Goal: Task Accomplishment & Management: Complete application form

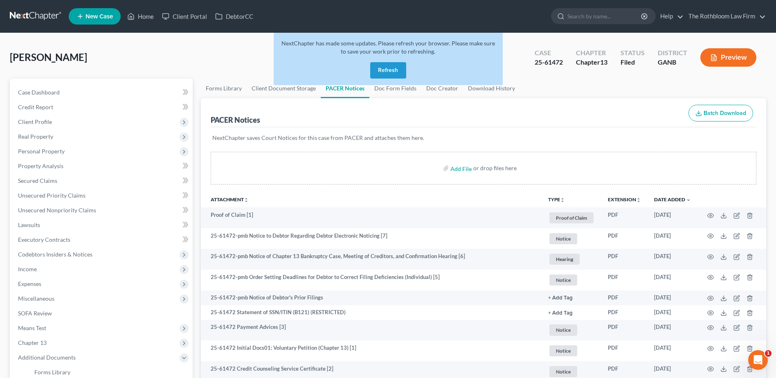
click at [381, 72] on button "Refresh" at bounding box center [388, 70] width 36 height 16
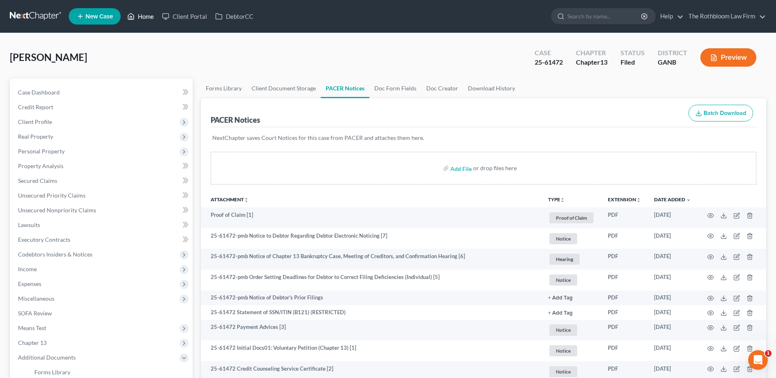
click at [151, 17] on link "Home" at bounding box center [140, 16] width 35 height 15
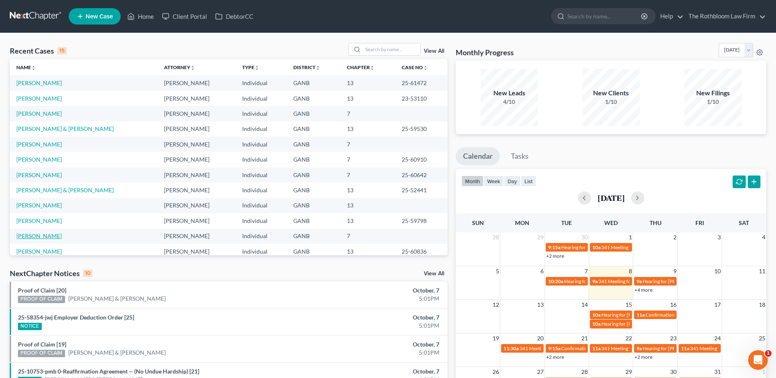
click at [48, 238] on link "[PERSON_NAME]" at bounding box center [38, 235] width 45 height 7
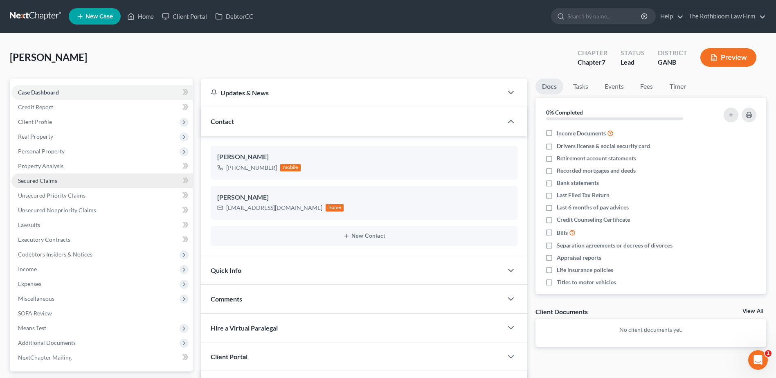
click at [31, 185] on link "Secured Claims" at bounding box center [101, 180] width 181 height 15
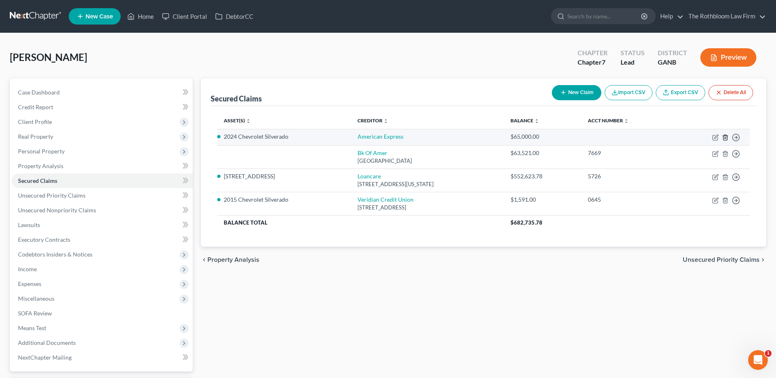
click at [725, 136] on icon "button" at bounding box center [725, 137] width 7 height 7
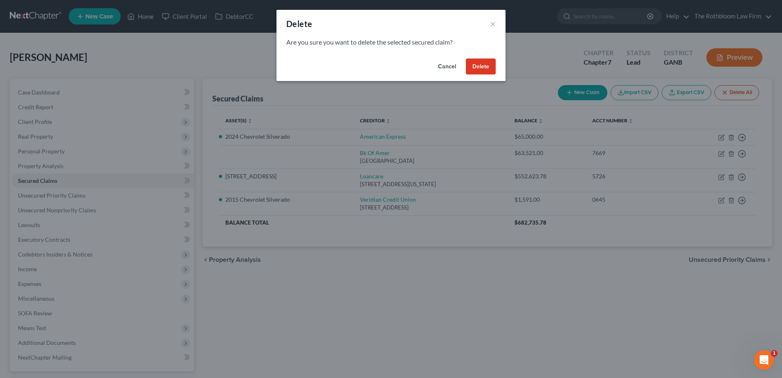
click at [480, 65] on button "Delete" at bounding box center [481, 67] width 30 height 16
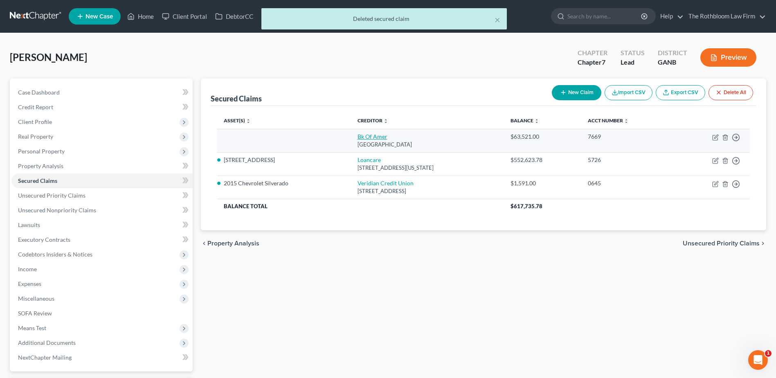
click at [358, 136] on link "Bk Of Amer" at bounding box center [373, 136] width 30 height 7
select select "9"
select select "0"
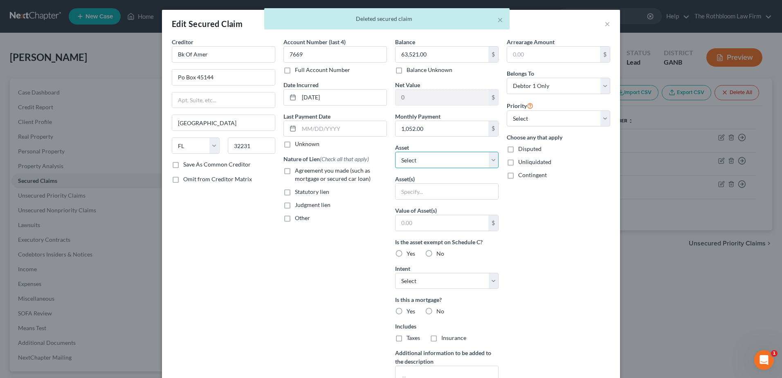
click at [490, 159] on select "Select Other Multiple Assets Firearms - Firearms - $200.0 2024 Chevrolet Silver…" at bounding box center [447, 160] width 104 height 16
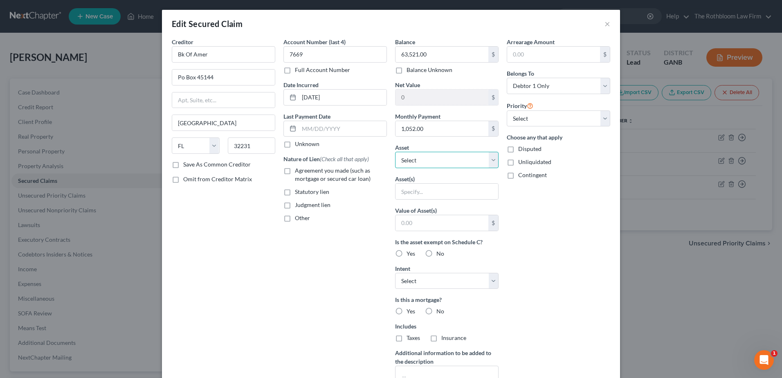
select select "3"
click at [395, 152] on select "Select Other Multiple Assets Firearms - Firearms - $200.0 2024 Chevrolet Silver…" at bounding box center [447, 160] width 104 height 16
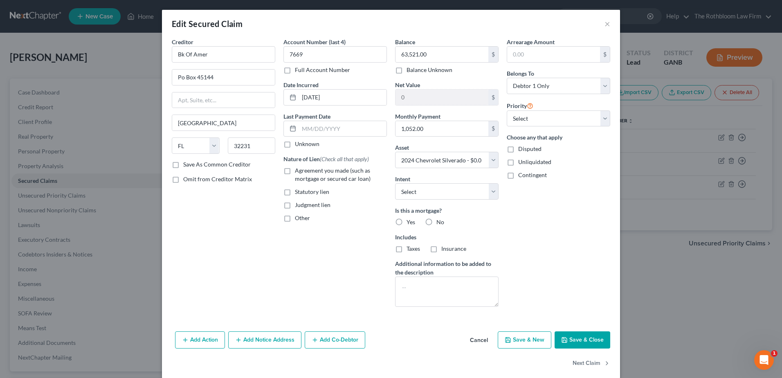
click at [295, 172] on label "Agreement you made (such as mortgage or secured car loan)" at bounding box center [341, 175] width 92 height 16
click at [298, 172] on input "Agreement you made (such as mortgage or secured car loan)" at bounding box center [300, 169] width 5 height 5
checkbox input "true"
click at [302, 133] on input "text" at bounding box center [343, 129] width 88 height 16
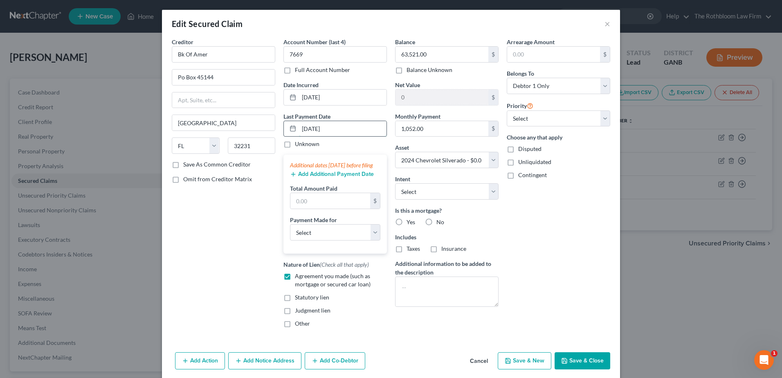
type input "[DATE]"
click at [304, 207] on input "text" at bounding box center [331, 201] width 80 height 16
type input "3,156"
click at [315, 239] on select "Select Car Credit Card Loan Repayment Mortgage Other Suppliers Or Vendors" at bounding box center [335, 232] width 90 height 16
select select "0"
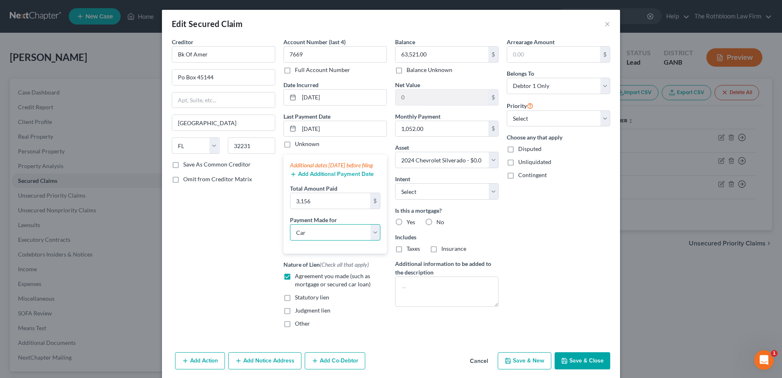
click at [290, 232] on select "Select Car Credit Card Loan Repayment Mortgage Other Suppliers Or Vendors" at bounding box center [335, 232] width 90 height 16
click at [437, 220] on label "No" at bounding box center [441, 222] width 8 height 8
click at [440, 220] on input "No" at bounding box center [442, 220] width 5 height 5
radio input "true"
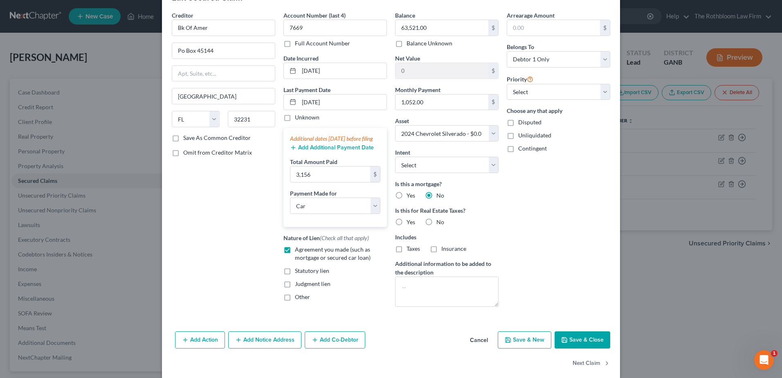
scroll to position [39, 0]
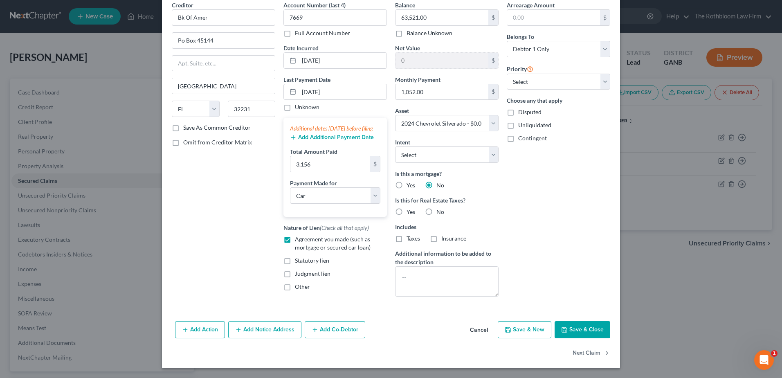
click at [572, 338] on button "Save & Close" at bounding box center [583, 329] width 56 height 17
select select
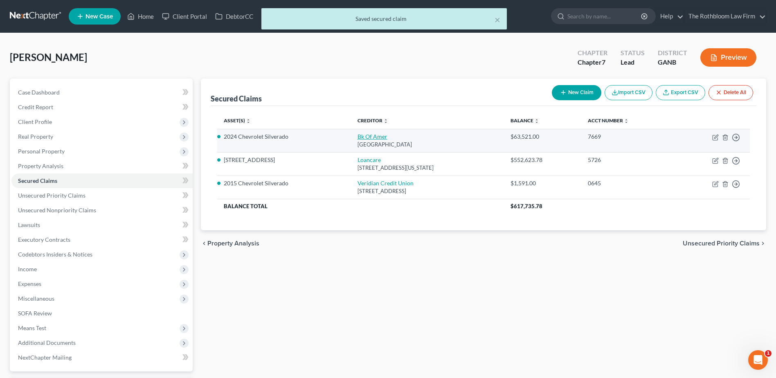
click at [364, 137] on link "Bk Of Amer" at bounding box center [373, 136] width 30 height 7
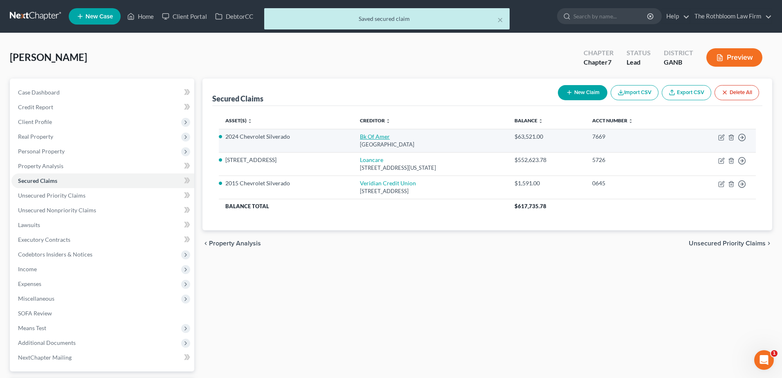
select select "9"
select select "0"
select select "3"
select select "0"
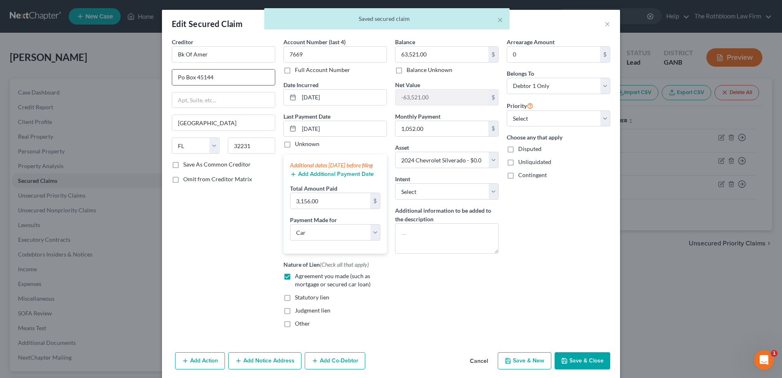
click at [184, 77] on input "Po Box 45144" at bounding box center [223, 78] width 103 height 16
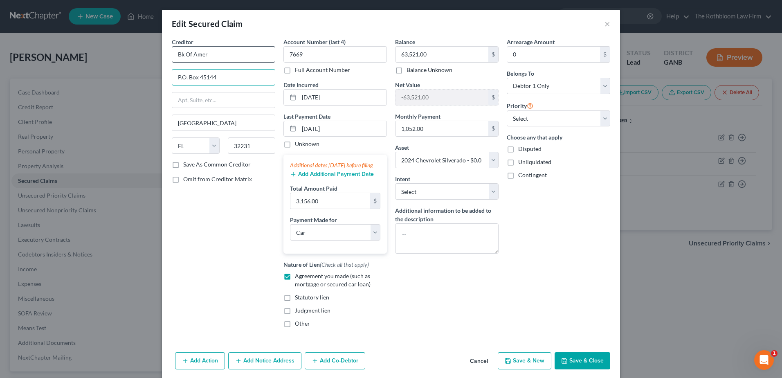
type input "P.O. Box 45144"
drag, startPoint x: 220, startPoint y: 61, endPoint x: 153, endPoint y: 62, distance: 67.1
click at [153, 62] on div "Edit Secured Claim × Creditor * Bk Of Amer P.O. [GEOGRAPHIC_DATA] [US_STATE][GE…" at bounding box center [391, 189] width 782 height 378
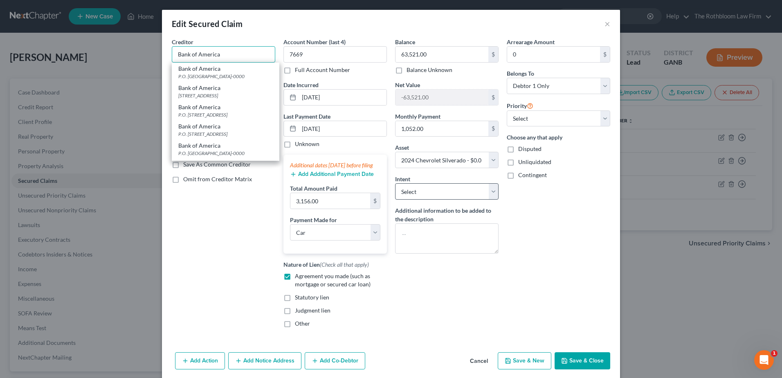
type input "Bank of America"
click at [428, 193] on select "Select Surrender Redeem Reaffirm Avoid Other" at bounding box center [447, 191] width 104 height 16
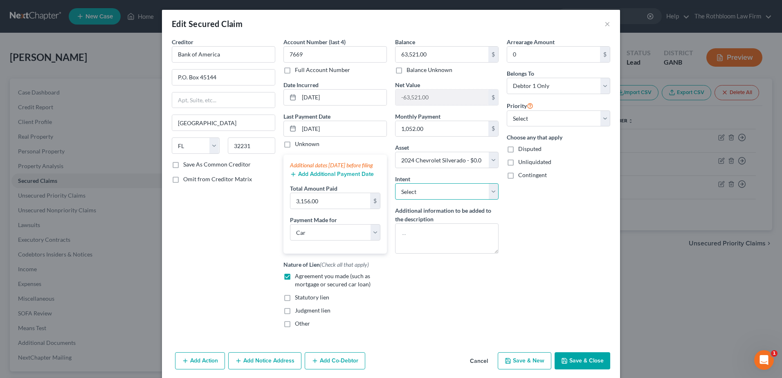
select select "2"
click at [395, 183] on select "Select Surrender Redeem Reaffirm Avoid Other" at bounding box center [447, 191] width 104 height 16
click at [577, 369] on button "Save & Close" at bounding box center [583, 360] width 56 height 17
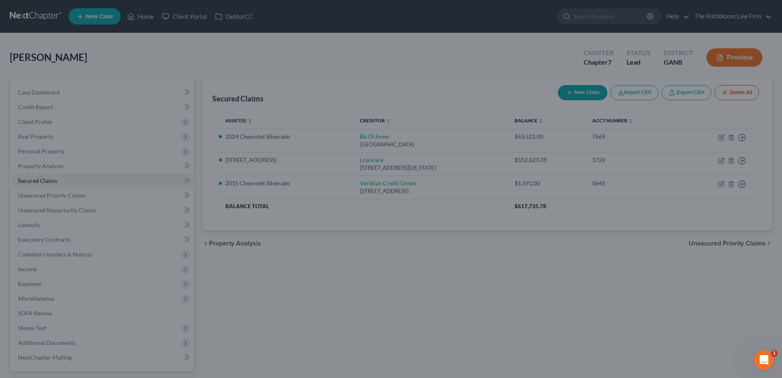
select select "3"
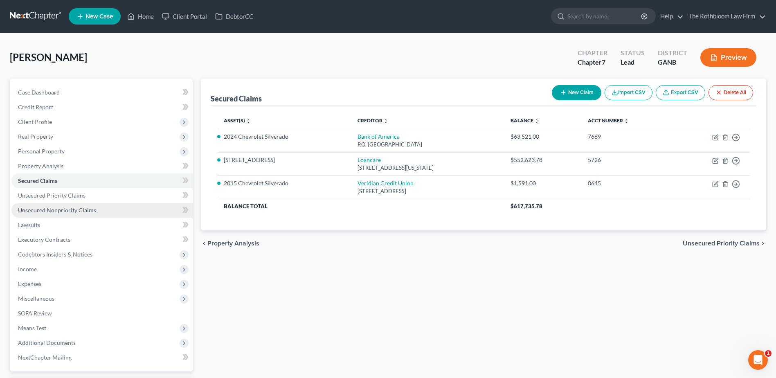
click at [36, 207] on span "Unsecured Nonpriority Claims" at bounding box center [57, 210] width 78 height 7
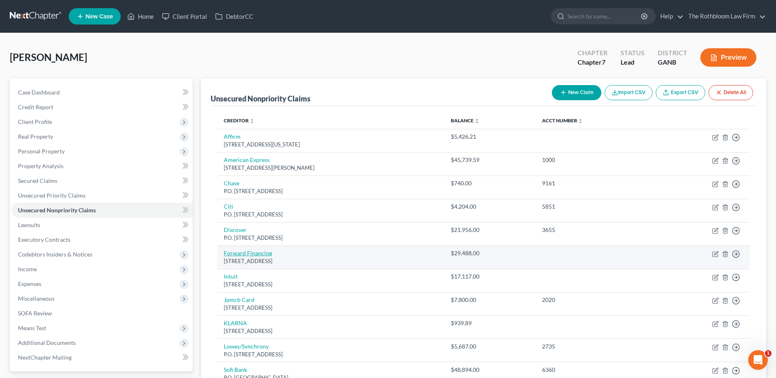
click at [248, 255] on link "Forward Financing" at bounding box center [248, 253] width 48 height 7
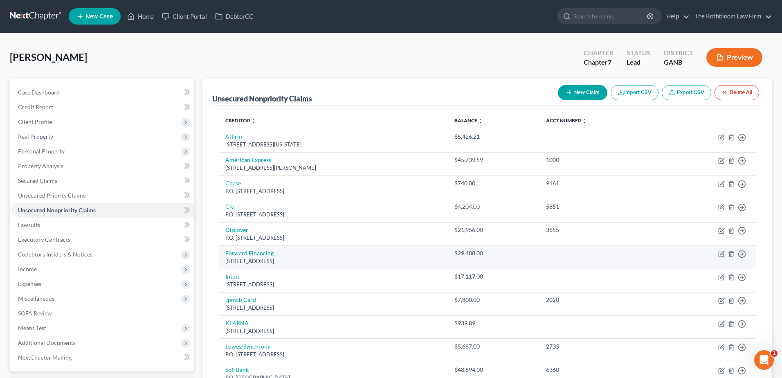
select select "36"
select select "10"
select select "0"
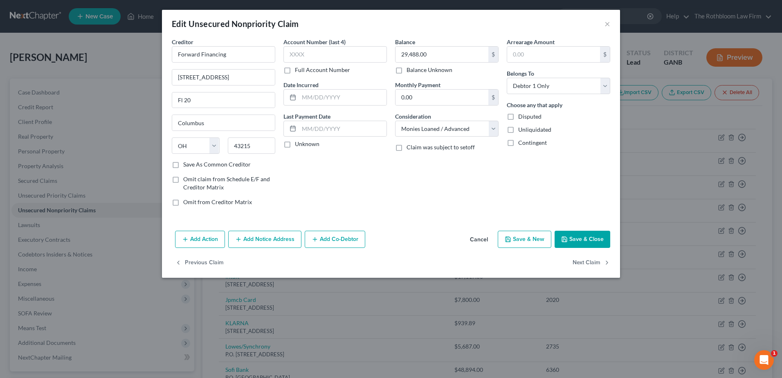
click at [342, 239] on button "Add Co-Debtor" at bounding box center [335, 239] width 61 height 17
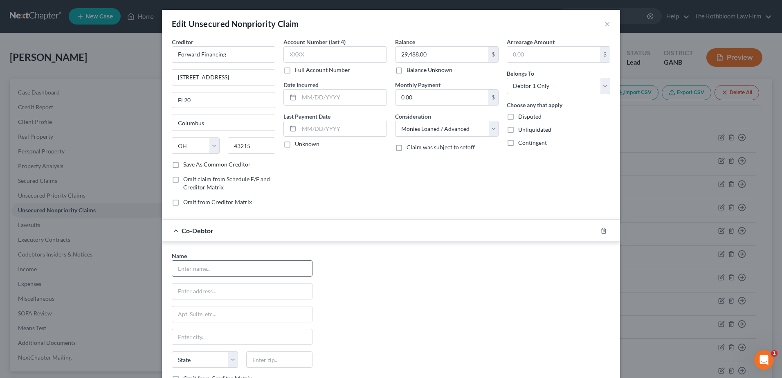
click at [216, 275] on input "text" at bounding box center [242, 269] width 140 height 16
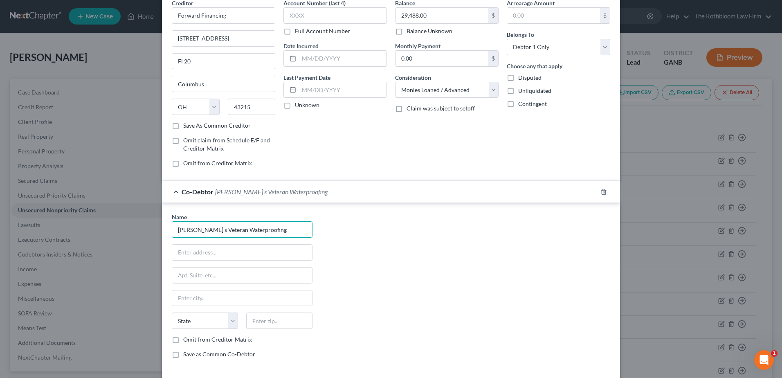
scroll to position [101, 0]
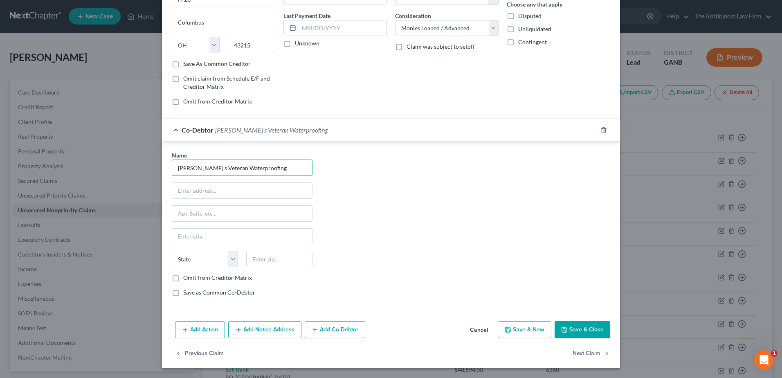
type input "[PERSON_NAME]'s Veteran Waterproofing"
click at [183, 277] on label "Omit from Creditor Matrix" at bounding box center [217, 278] width 69 height 8
click at [187, 277] on input "Omit from Creditor Matrix" at bounding box center [189, 276] width 5 height 5
checkbox input "true"
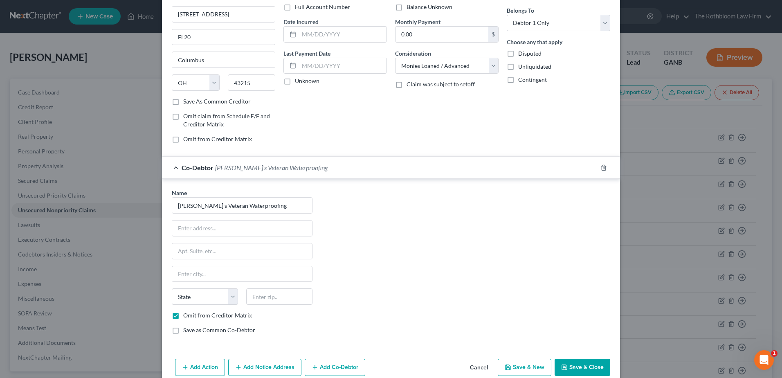
scroll to position [0, 0]
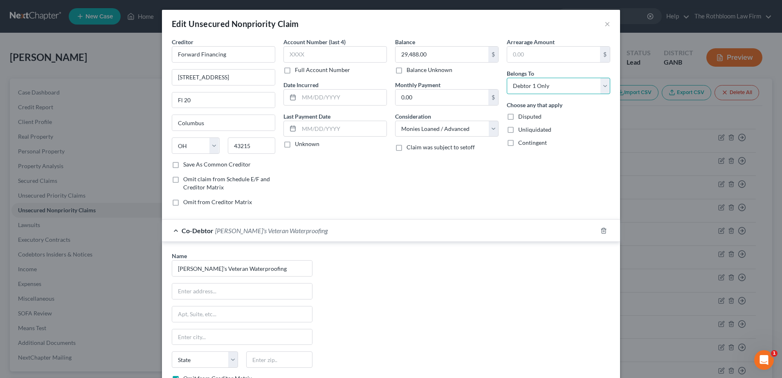
click at [601, 86] on select "Select Debtor 1 Only Debtor 2 Only Debtor 1 And Debtor 2 Only At Least One Of T…" at bounding box center [559, 86] width 104 height 16
select select "3"
click at [507, 78] on select "Select Debtor 1 Only Debtor 2 Only Debtor 1 And Debtor 2 Only At Least One Of T…" at bounding box center [559, 86] width 104 height 16
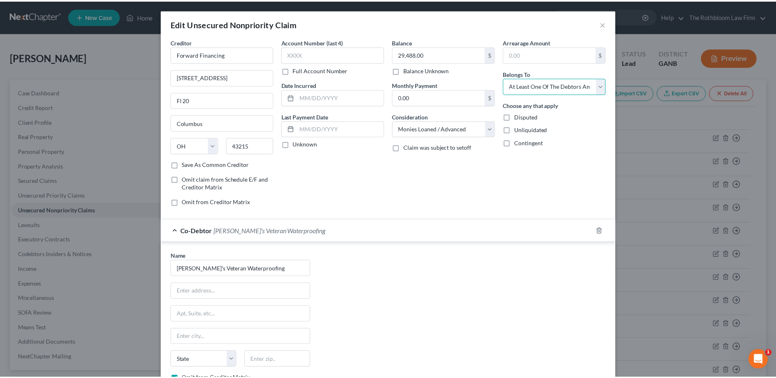
scroll to position [101, 0]
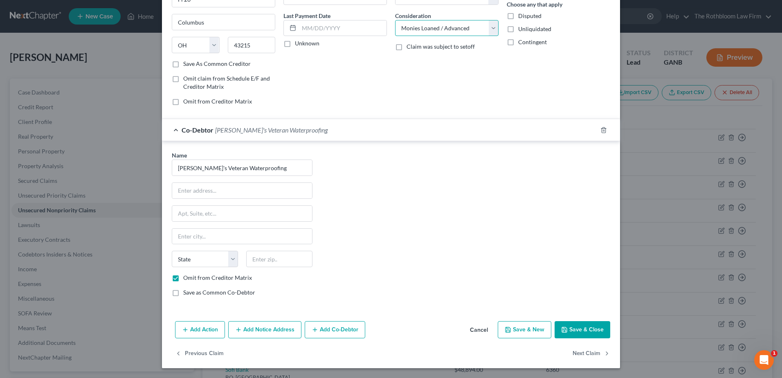
click at [483, 29] on select "Select Cable / Satellite Services Collection Agency Credit Card Debt Debt Couns…" at bounding box center [447, 28] width 104 height 16
select select "14"
click at [395, 20] on select "Select Cable / Satellite Services Collection Agency Credit Card Debt Debt Couns…" at bounding box center [447, 28] width 104 height 16
click at [428, 59] on input "text" at bounding box center [447, 60] width 103 height 16
type input "Personal guaranty on business debt"
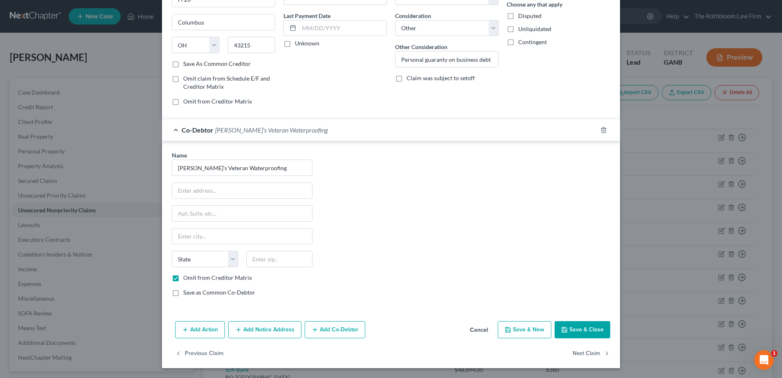
click at [574, 334] on button "Save & Close" at bounding box center [583, 329] width 56 height 17
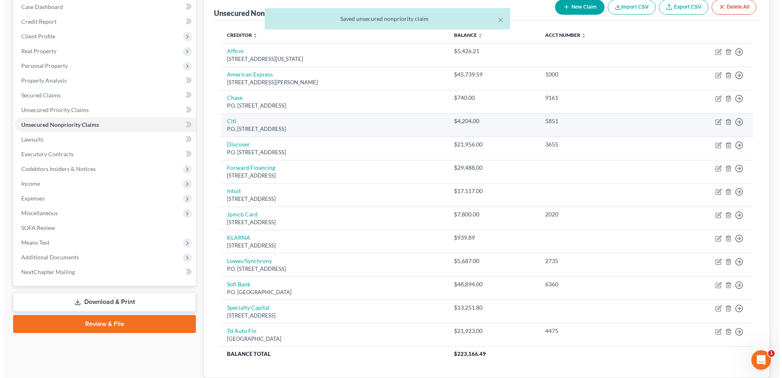
scroll to position [142, 0]
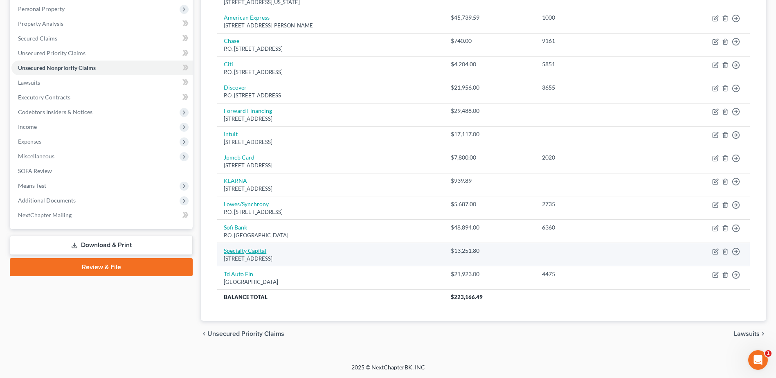
click at [250, 254] on link "Specialty Capital" at bounding box center [245, 250] width 43 height 7
select select "35"
select select "10"
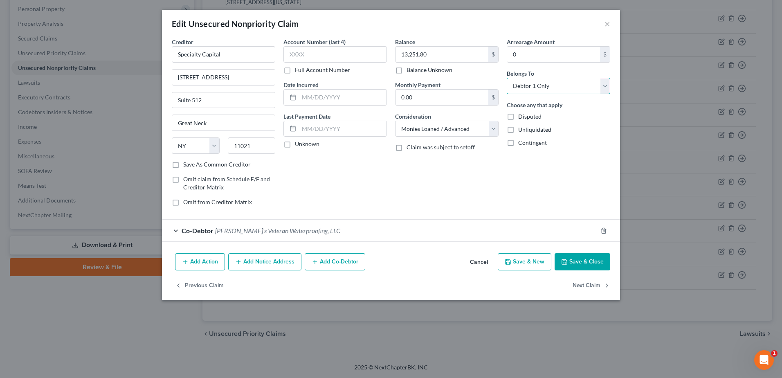
drag, startPoint x: 608, startPoint y: 87, endPoint x: 605, endPoint y: 95, distance: 8.9
click at [608, 87] on select "Select Debtor 1 Only Debtor 2 Only Debtor 1 And Debtor 2 Only At Least One Of T…" at bounding box center [559, 86] width 104 height 16
select select "3"
click at [507, 78] on select "Select Debtor 1 Only Debtor 2 Only Debtor 1 And Debtor 2 Only At Least One Of T…" at bounding box center [559, 86] width 104 height 16
click at [276, 234] on span "[PERSON_NAME]'s Veteran Waterproofing, LLC" at bounding box center [277, 231] width 125 height 8
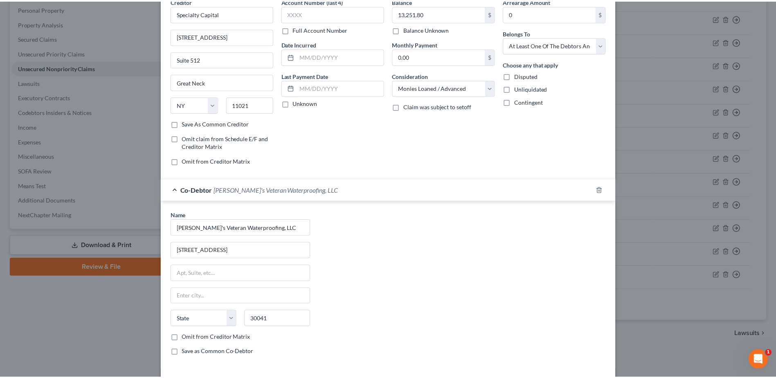
scroll to position [101, 0]
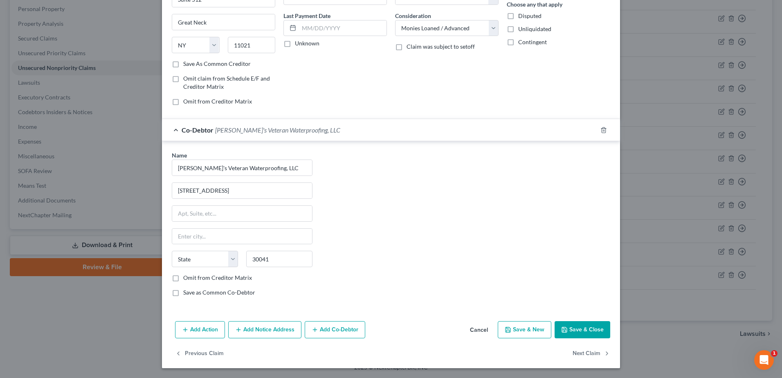
click at [585, 326] on button "Save & Close" at bounding box center [583, 329] width 56 height 17
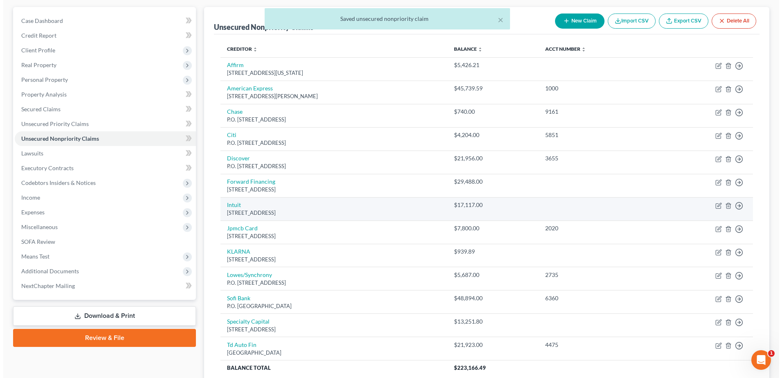
scroll to position [0, 0]
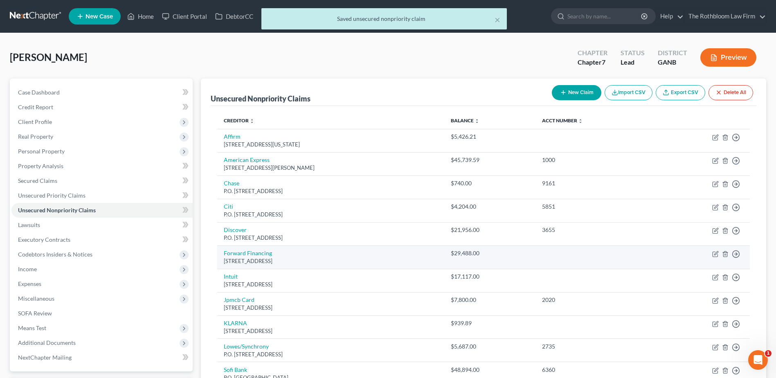
click at [255, 259] on div "[STREET_ADDRESS]" at bounding box center [331, 261] width 214 height 8
click at [255, 251] on link "Forward Financing" at bounding box center [248, 253] width 48 height 7
select select "36"
select select "14"
select select "3"
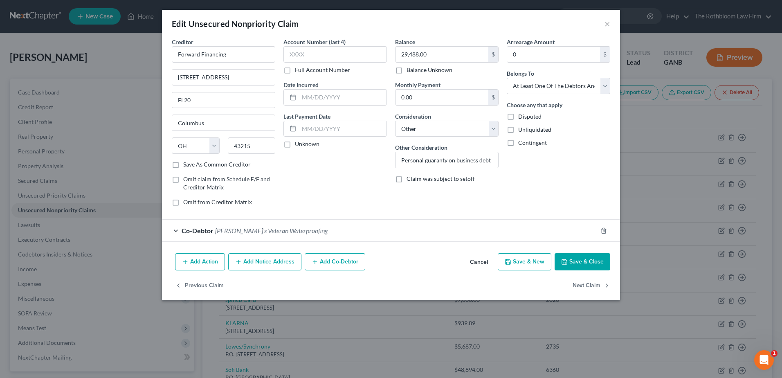
click at [266, 231] on span "[PERSON_NAME]'s Veteran Waterproofing" at bounding box center [271, 231] width 113 height 8
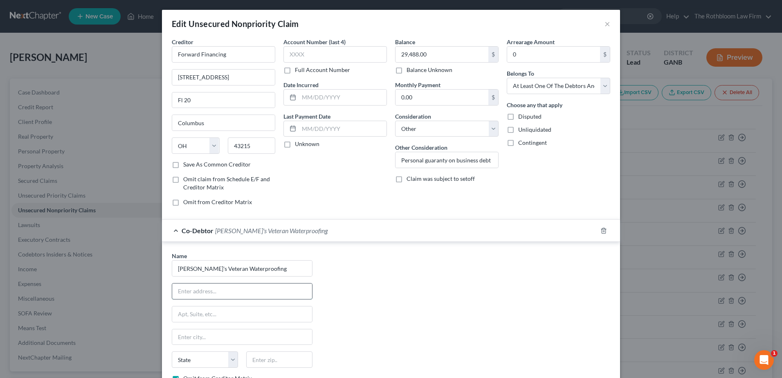
click at [199, 295] on input "text" at bounding box center [242, 292] width 140 height 16
type input "[STREET_ADDRESS]"
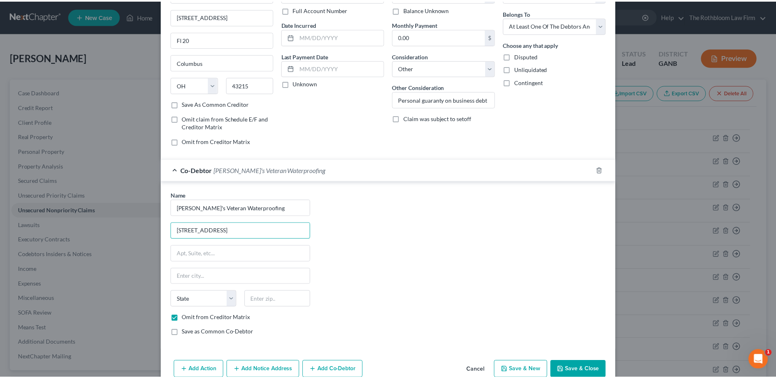
scroll to position [101, 0]
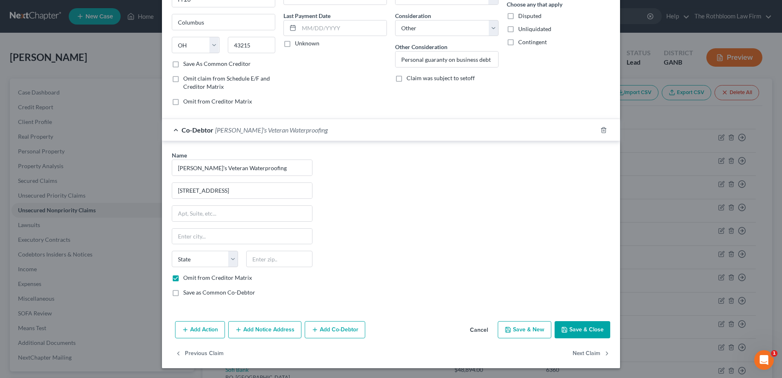
click at [579, 327] on button "Save & Close" at bounding box center [583, 329] width 56 height 17
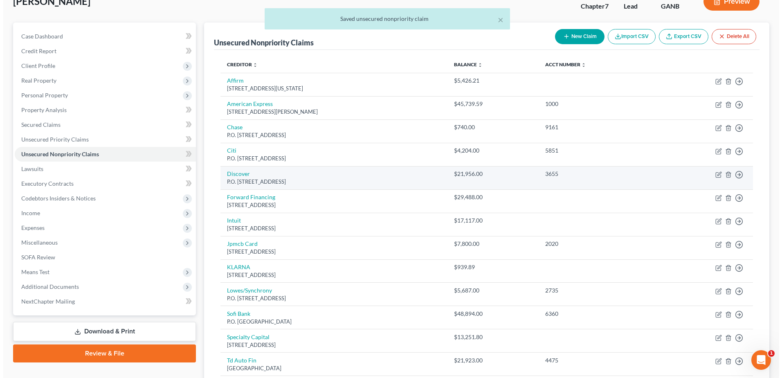
scroll to position [82, 0]
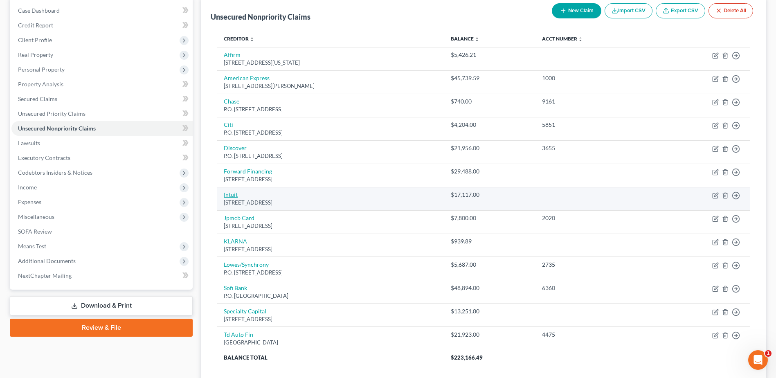
click at [226, 192] on link "Intuit" at bounding box center [231, 194] width 14 height 7
select select "4"
select select "10"
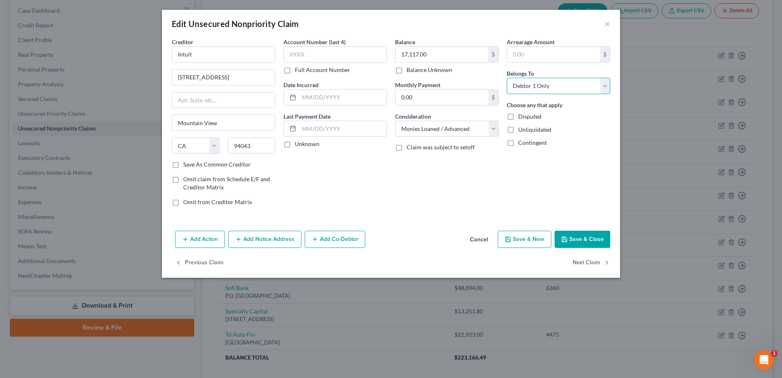
click at [607, 89] on select "Select Debtor 1 Only Debtor 2 Only Debtor 1 And Debtor 2 Only At Least One Of T…" at bounding box center [559, 86] width 104 height 16
select select "3"
click at [507, 78] on select "Select Debtor 1 Only Debtor 2 Only Debtor 1 And Debtor 2 Only At Least One Of T…" at bounding box center [559, 86] width 104 height 16
drag, startPoint x: 414, startPoint y: 128, endPoint x: 419, endPoint y: 128, distance: 4.9
click at [414, 127] on select "Select Cable / Satellite Services Collection Agency Credit Card Debt Debt Couns…" at bounding box center [447, 129] width 104 height 16
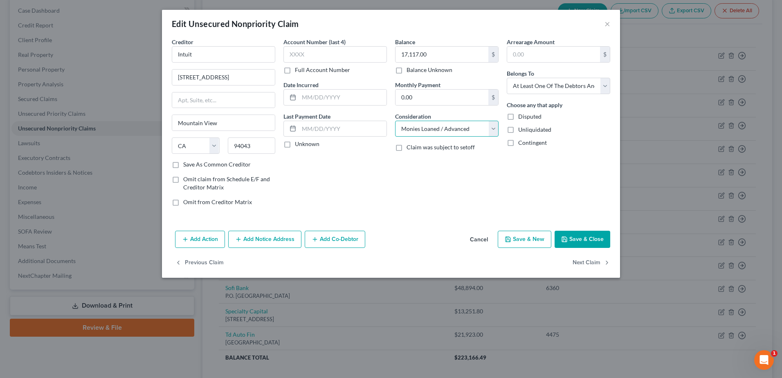
select select "14"
click at [395, 121] on select "Select Cable / Satellite Services Collection Agency Credit Card Debt Debt Couns…" at bounding box center [447, 129] width 104 height 16
click at [414, 149] on label "Other Consideration" at bounding box center [421, 147] width 52 height 9
click at [414, 161] on input "text" at bounding box center [447, 160] width 103 height 16
type input "Personal guaranty on business debt"
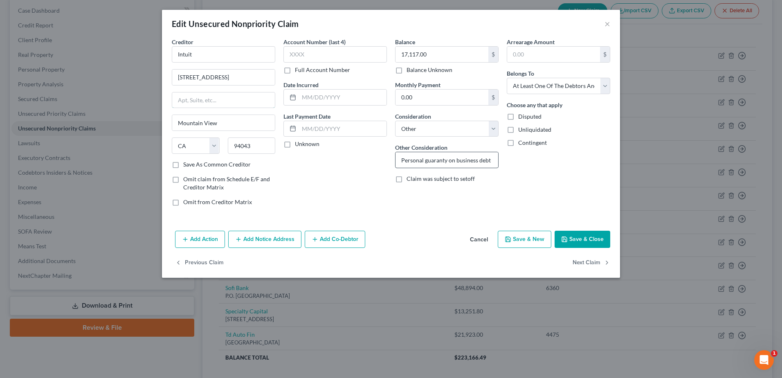
type input "Fl 20"
select select "36"
click at [329, 244] on button "Add Co-Debtor" at bounding box center [335, 239] width 61 height 17
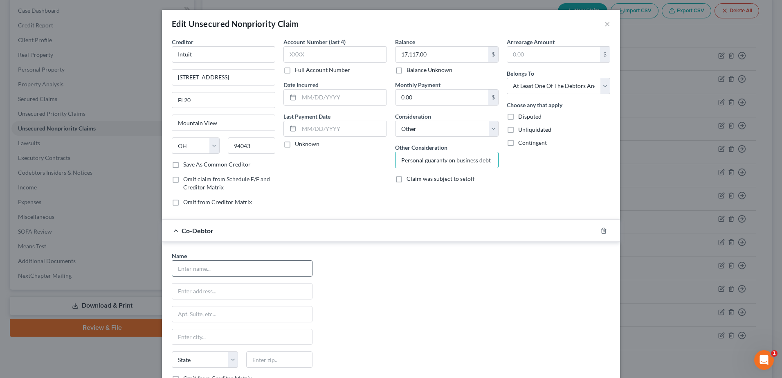
click at [207, 270] on input "text" at bounding box center [242, 269] width 140 height 16
type input "[PERSON_NAME]'s Veteran Waterproofing"
click at [201, 291] on input "text" at bounding box center [242, 292] width 140 height 16
type input "[STREET_ADDRESS]"
type input "Cumming"
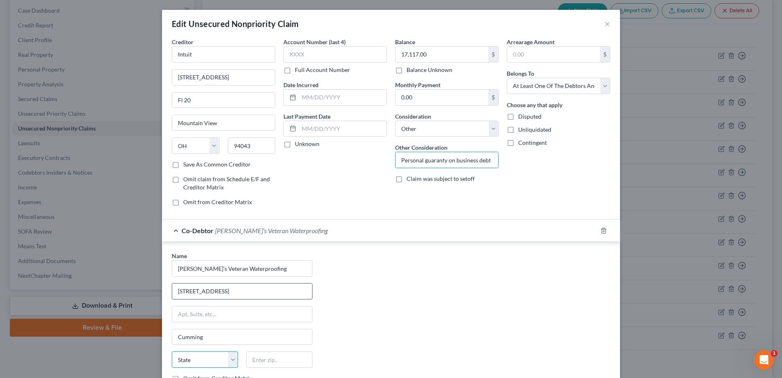
select select "10"
type input "30041"
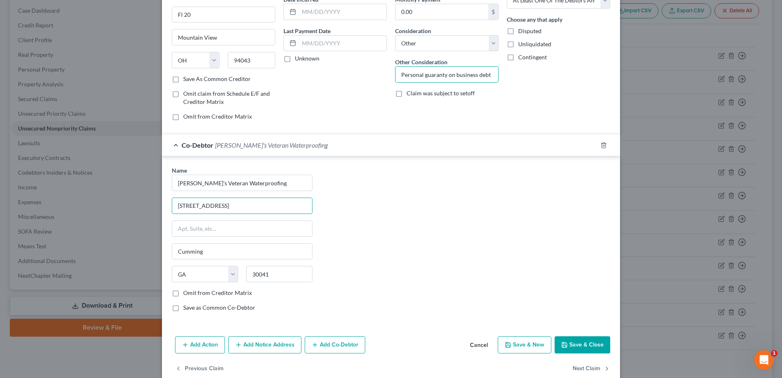
scroll to position [101, 0]
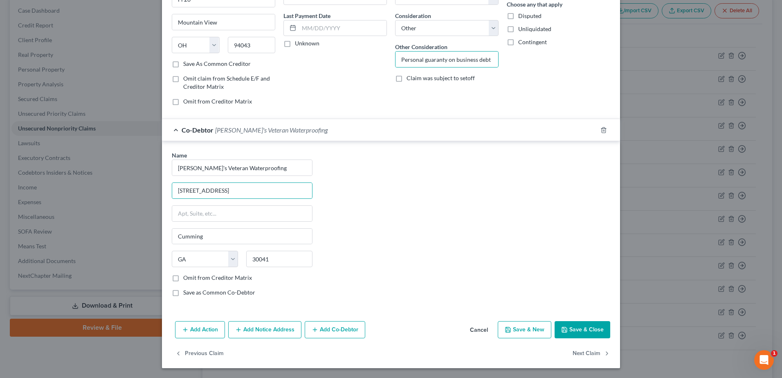
click at [183, 278] on label "Omit from Creditor Matrix" at bounding box center [217, 278] width 69 height 8
click at [187, 278] on input "Omit from Creditor Matrix" at bounding box center [189, 276] width 5 height 5
checkbox input "true"
click at [564, 332] on icon "button" at bounding box center [564, 329] width 5 height 5
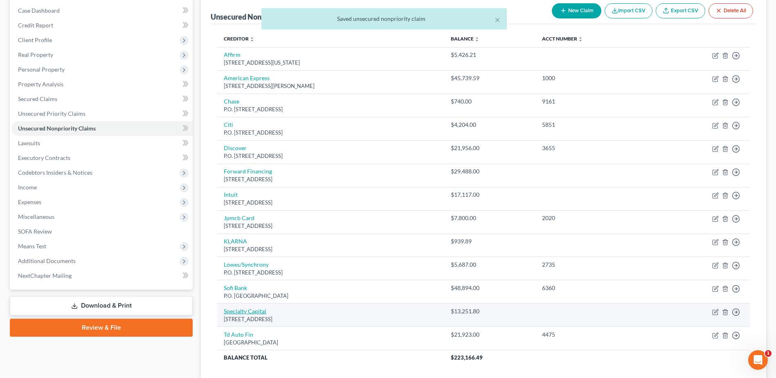
click at [243, 314] on link "Specialty Capital" at bounding box center [245, 311] width 43 height 7
select select "35"
select select "10"
select select "3"
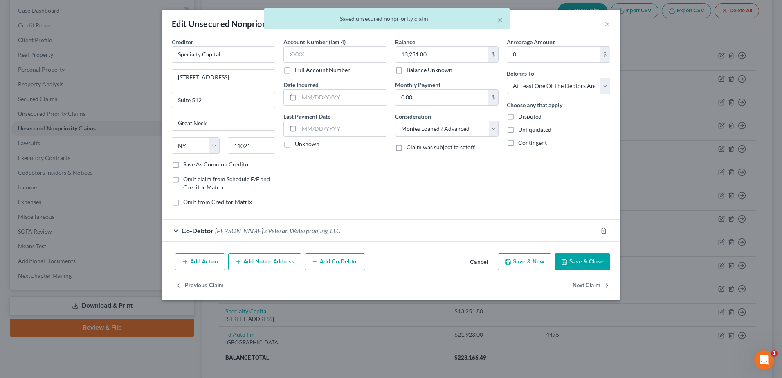
click at [275, 234] on span "[PERSON_NAME]'s Veteran Waterproofing, LLC" at bounding box center [277, 231] width 125 height 8
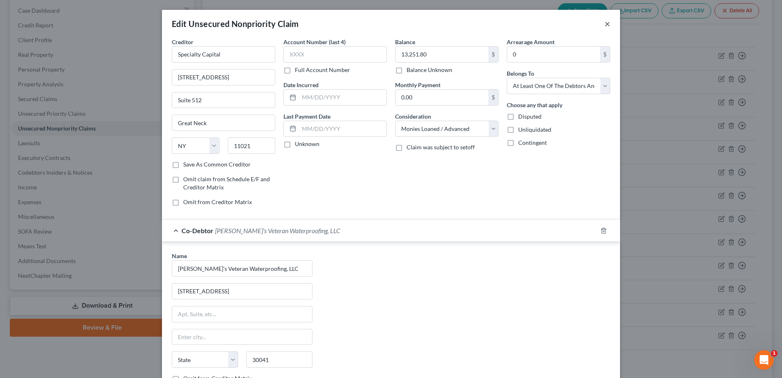
click at [607, 24] on button "×" at bounding box center [608, 24] width 6 height 10
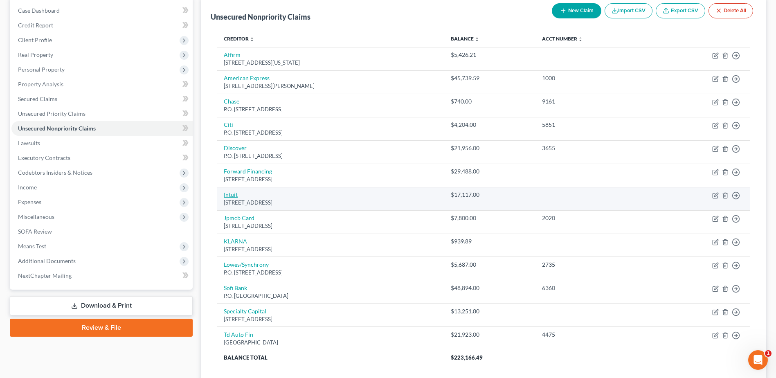
click at [233, 196] on link "Intuit" at bounding box center [231, 194] width 14 height 7
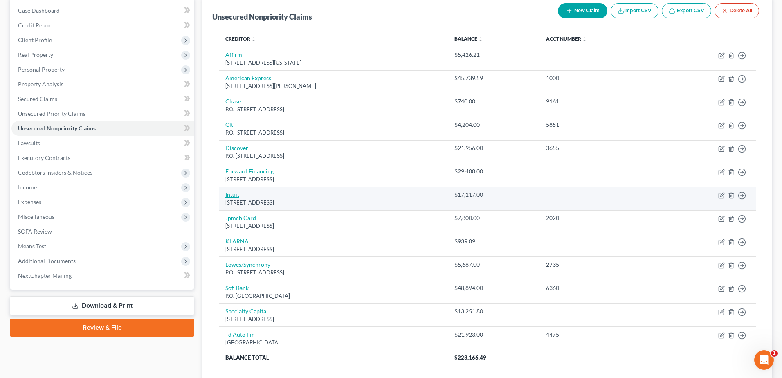
select select "36"
select select "14"
select select "3"
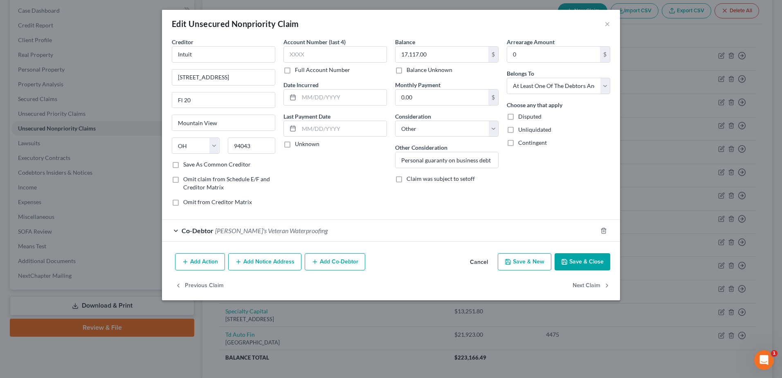
click at [576, 263] on button "Save & Close" at bounding box center [583, 261] width 56 height 17
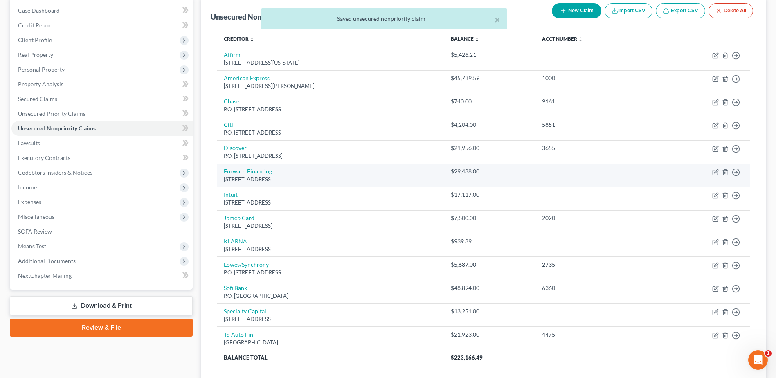
click at [264, 169] on link "Forward Financing" at bounding box center [248, 171] width 48 height 7
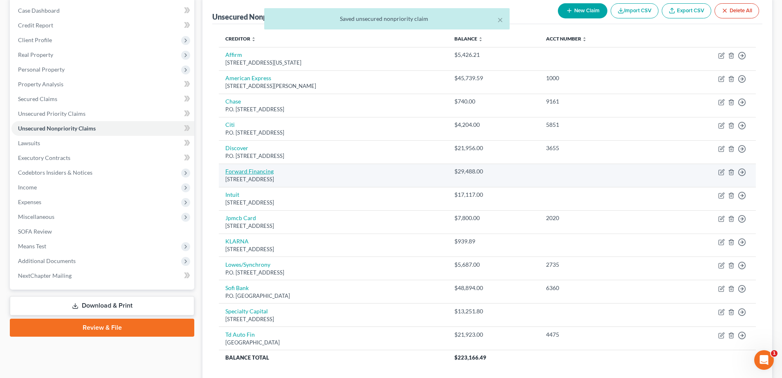
select select "36"
select select "14"
select select "3"
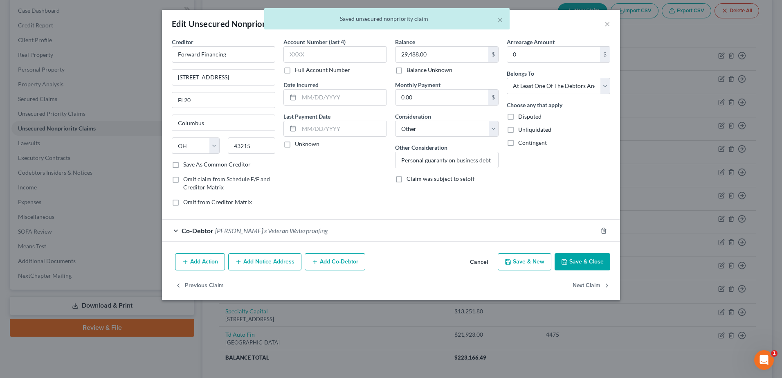
click at [251, 232] on span "[PERSON_NAME]'s Veteran Waterproofing" at bounding box center [271, 231] width 113 height 8
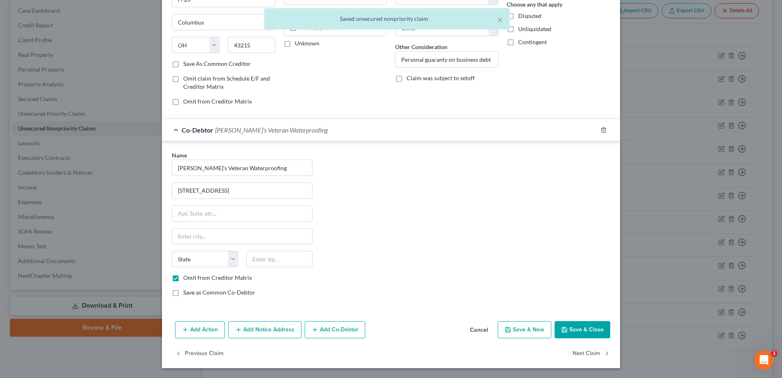
click at [266, 269] on div "State [US_STATE] AK AR AZ CA CO CT DE DC [GEOGRAPHIC_DATA] [GEOGRAPHIC_DATA] GU…" at bounding box center [242, 262] width 149 height 23
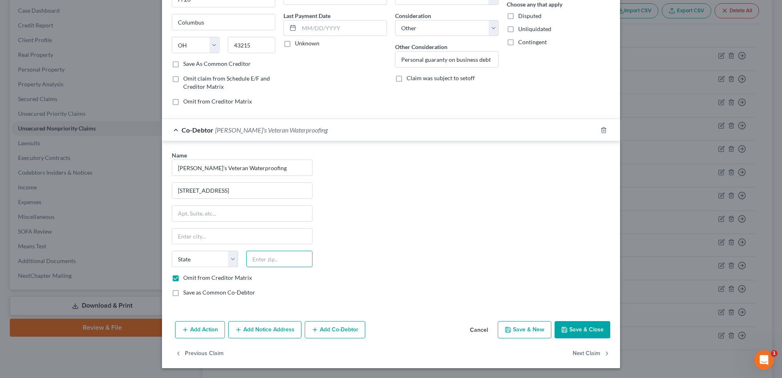
click at [269, 261] on input "text" at bounding box center [279, 259] width 66 height 16
type input "30041"
type input "Cumming"
select select "10"
click at [572, 332] on button "Save & Close" at bounding box center [583, 329] width 56 height 17
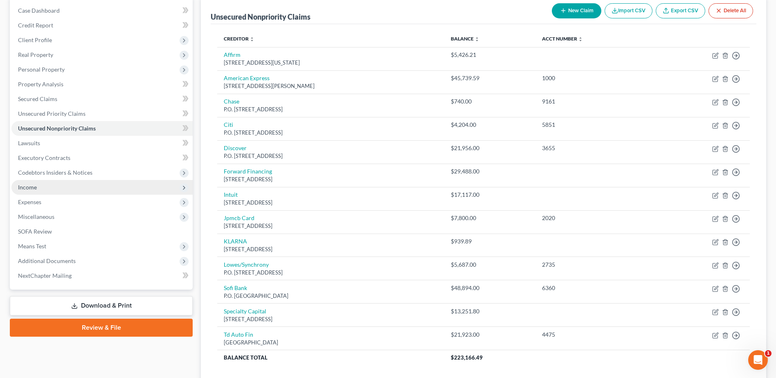
scroll to position [0, 0]
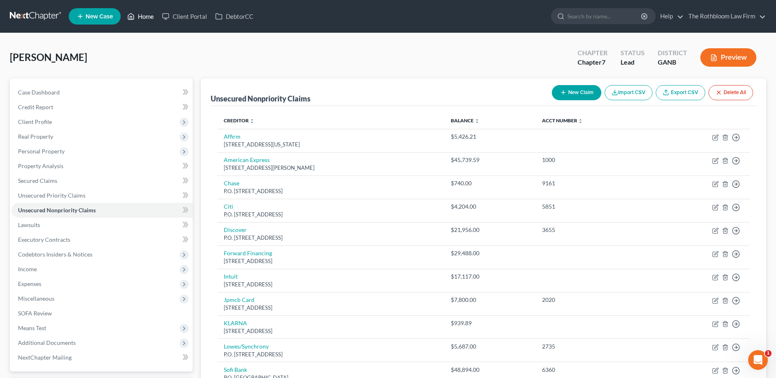
click at [148, 18] on link "Home" at bounding box center [140, 16] width 35 height 15
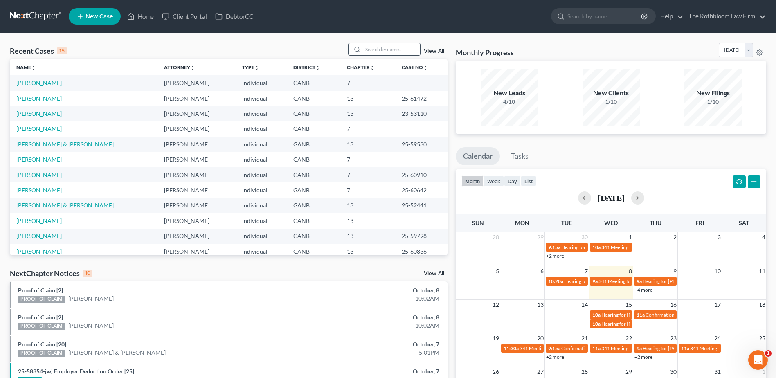
click at [372, 48] on input "search" at bounding box center [391, 49] width 57 height 12
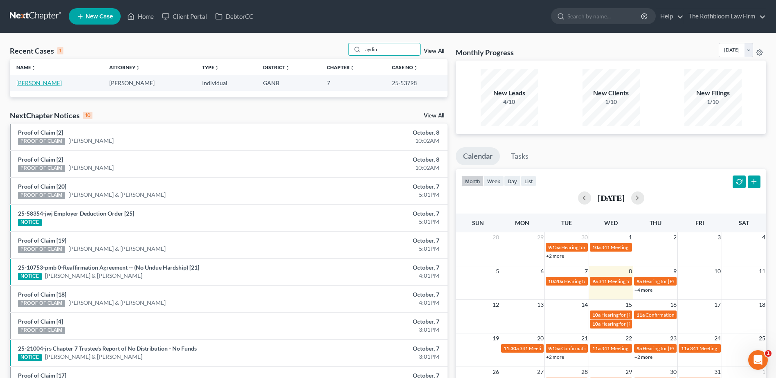
type input "aydin"
click at [28, 83] on link "[PERSON_NAME]" at bounding box center [38, 82] width 45 height 7
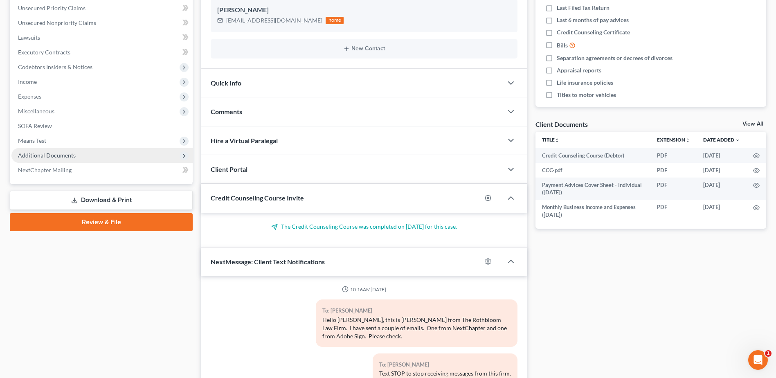
scroll to position [673, 0]
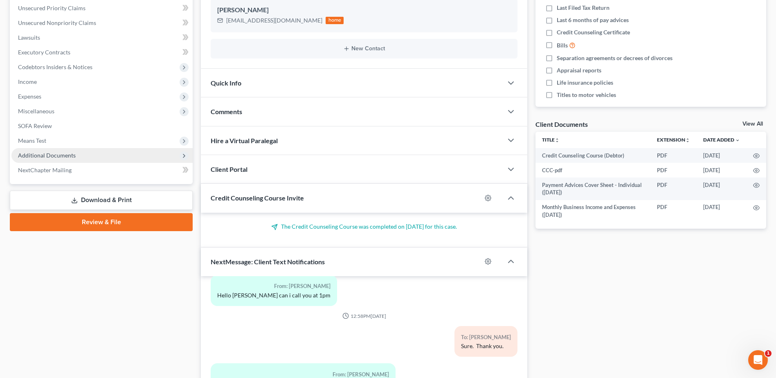
click at [58, 153] on span "Additional Documents" at bounding box center [47, 155] width 58 height 7
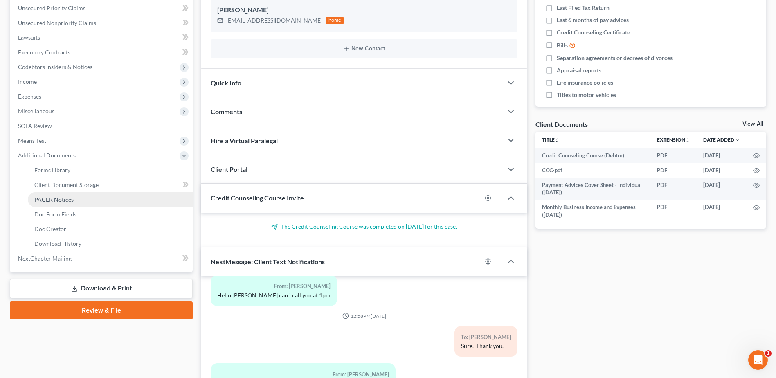
click at [50, 198] on span "PACER Notices" at bounding box center [53, 199] width 39 height 7
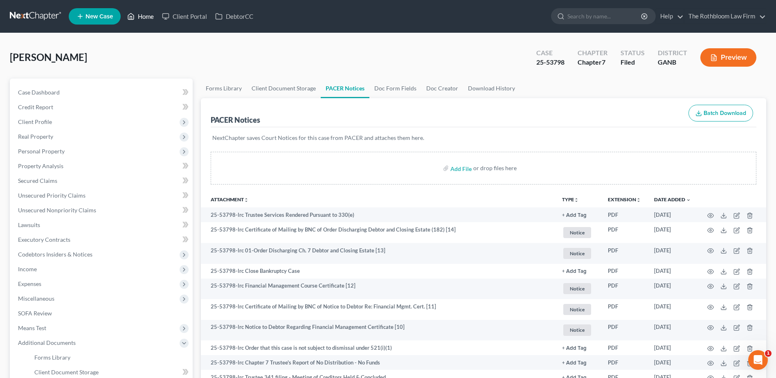
click at [144, 21] on link "Home" at bounding box center [140, 16] width 35 height 15
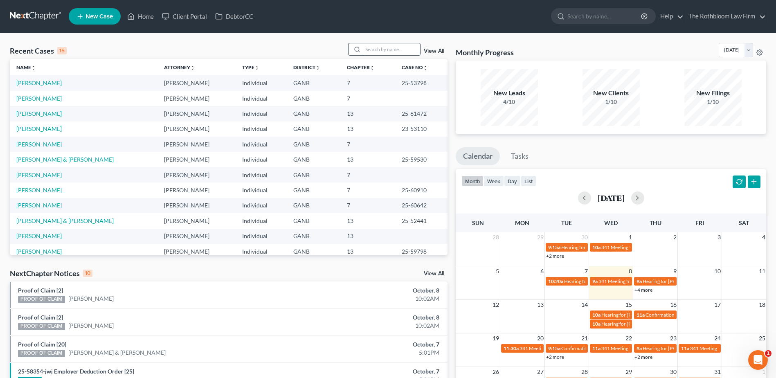
click at [384, 50] on input "search" at bounding box center [391, 49] width 57 height 12
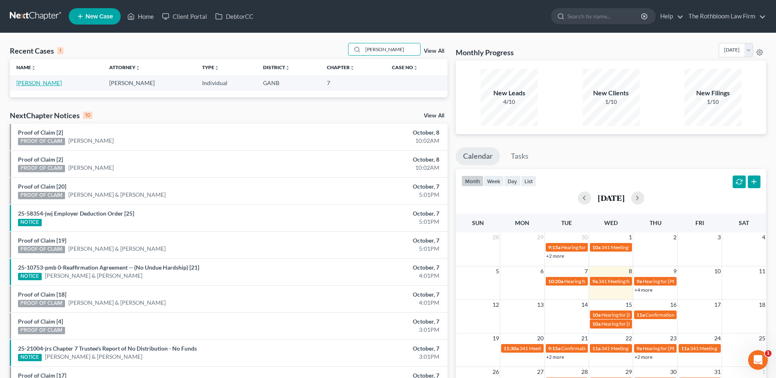
type input "[PERSON_NAME]"
click at [38, 84] on link "[PERSON_NAME]" at bounding box center [38, 82] width 45 height 7
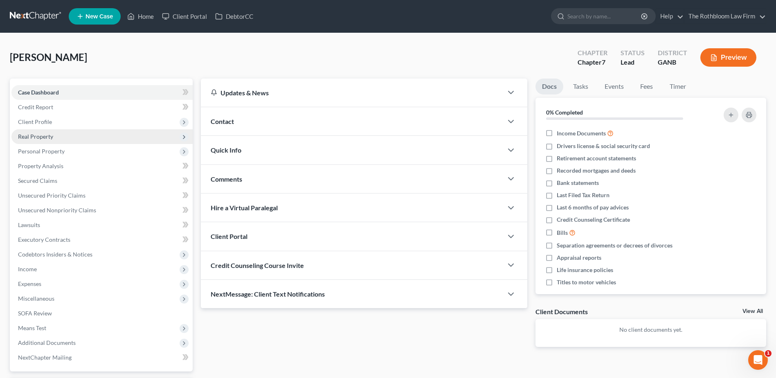
click at [44, 137] on span "Real Property" at bounding box center [35, 136] width 35 height 7
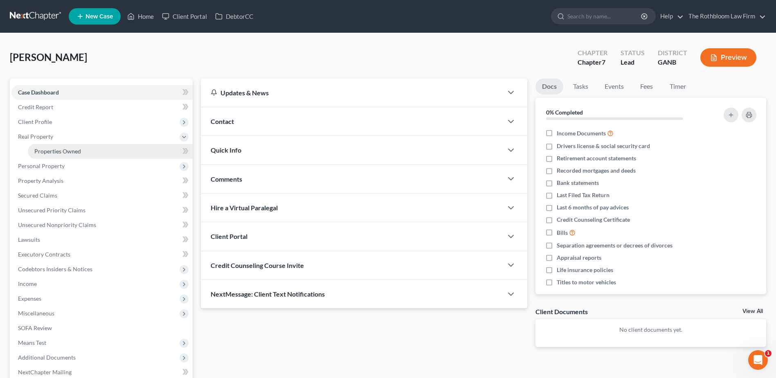
click at [52, 149] on span "Properties Owned" at bounding box center [57, 151] width 47 height 7
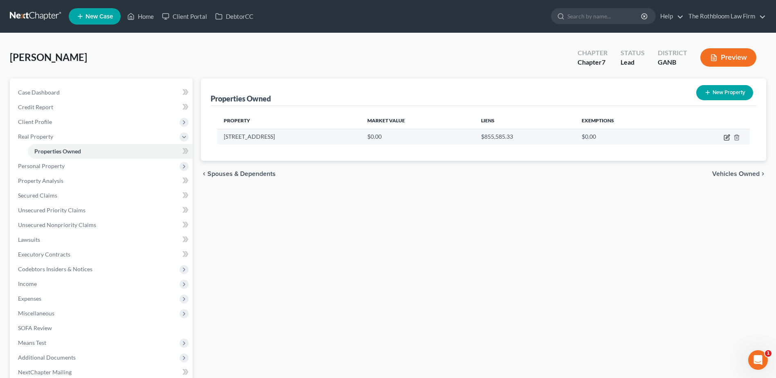
click at [729, 137] on icon "button" at bounding box center [727, 137] width 7 height 7
select select "10"
select select "0"
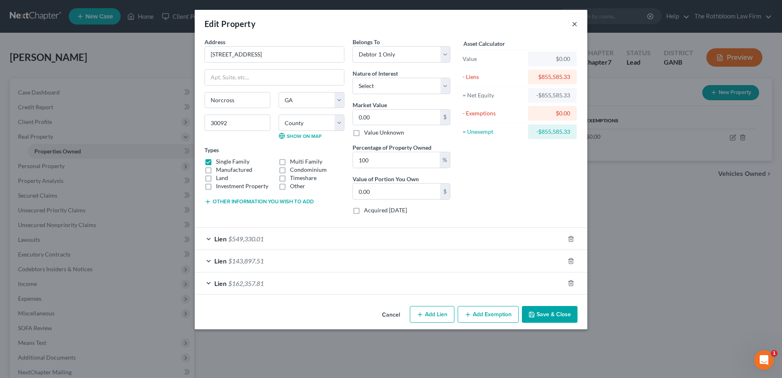
click at [576, 23] on button "×" at bounding box center [575, 24] width 6 height 10
